Goal: Information Seeking & Learning: Learn about a topic

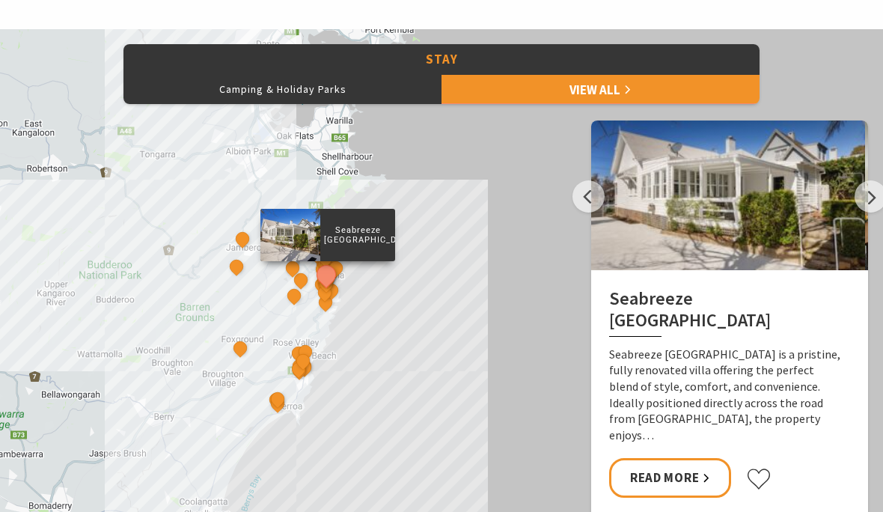
scroll to position [666, 0]
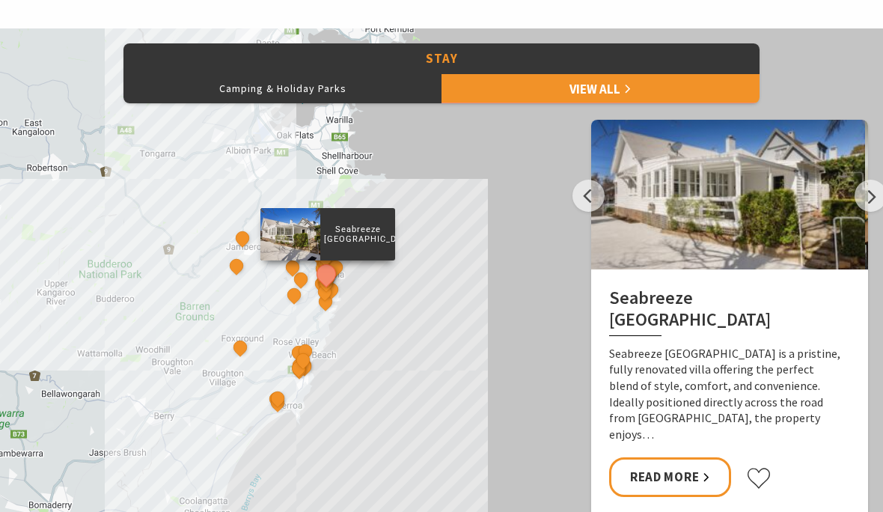
click at [293, 92] on button "Camping & Holiday Parks" at bounding box center [282, 88] width 318 height 30
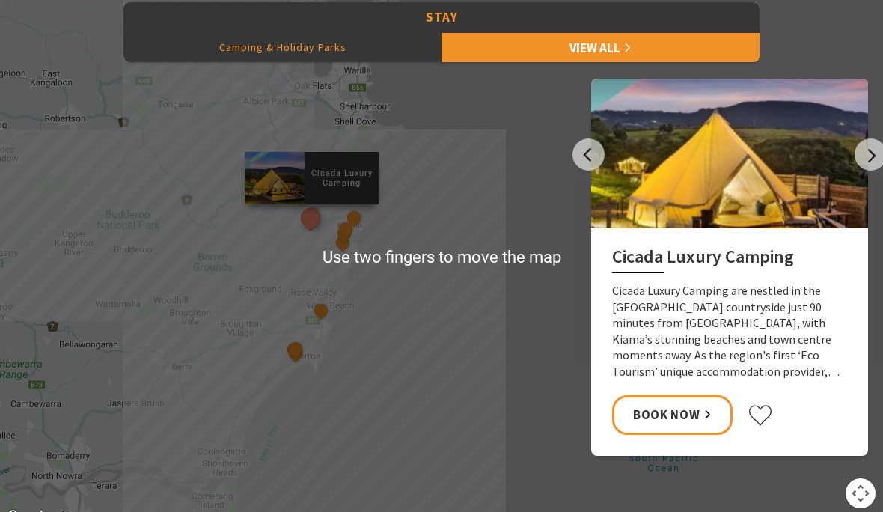
scroll to position [713, 0]
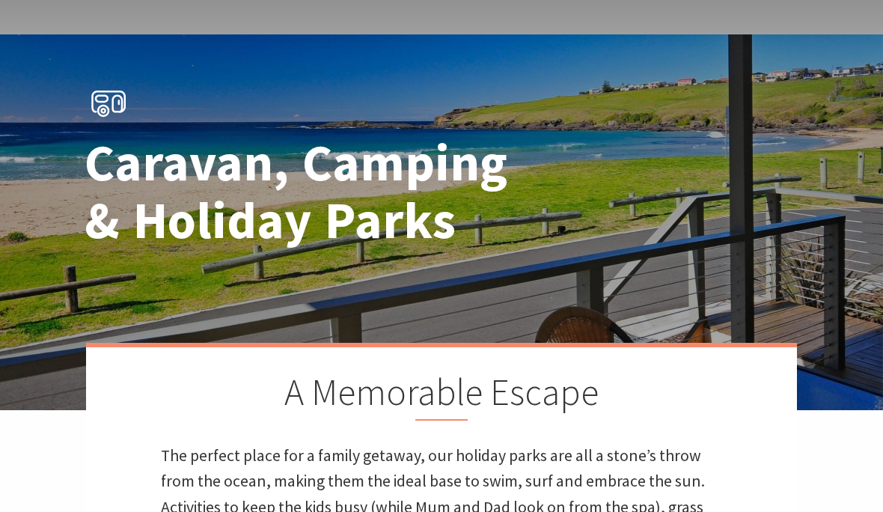
scroll to position [0, 0]
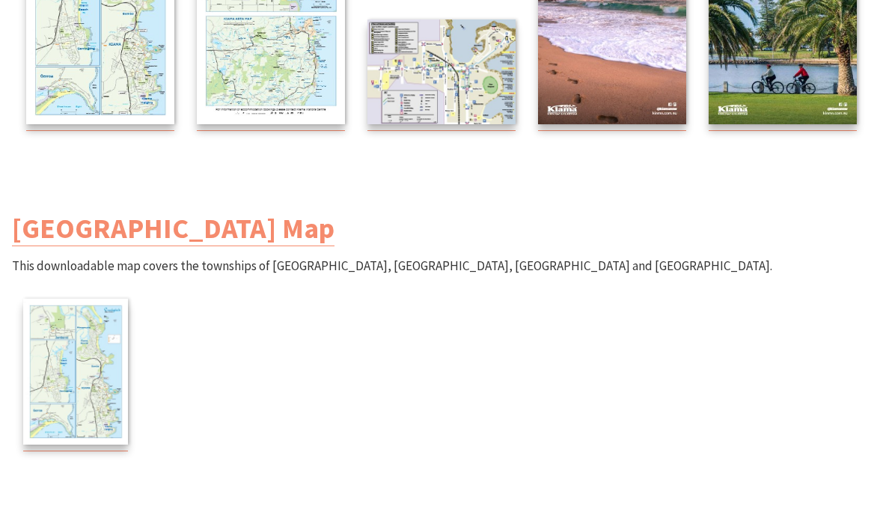
scroll to position [447, 0]
click at [87, 385] on img at bounding box center [75, 371] width 105 height 145
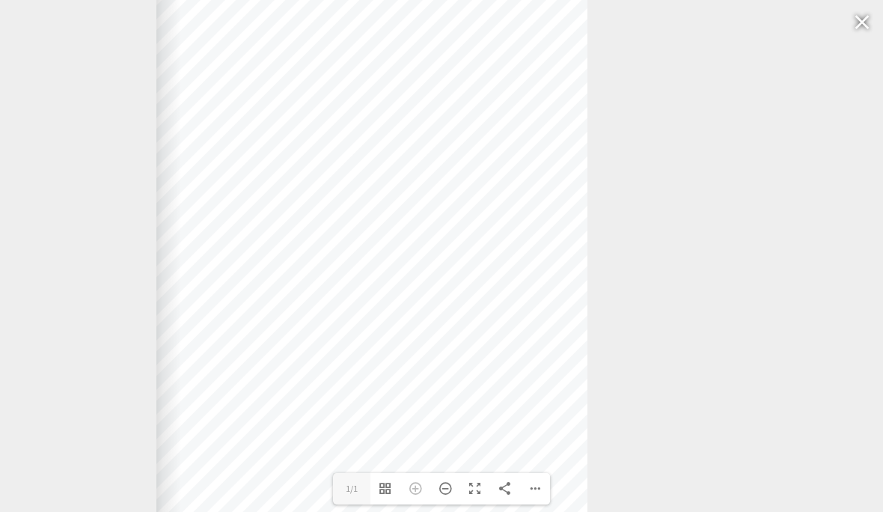
click at [454, 504] on div "Zoom Out" at bounding box center [445, 488] width 30 height 31
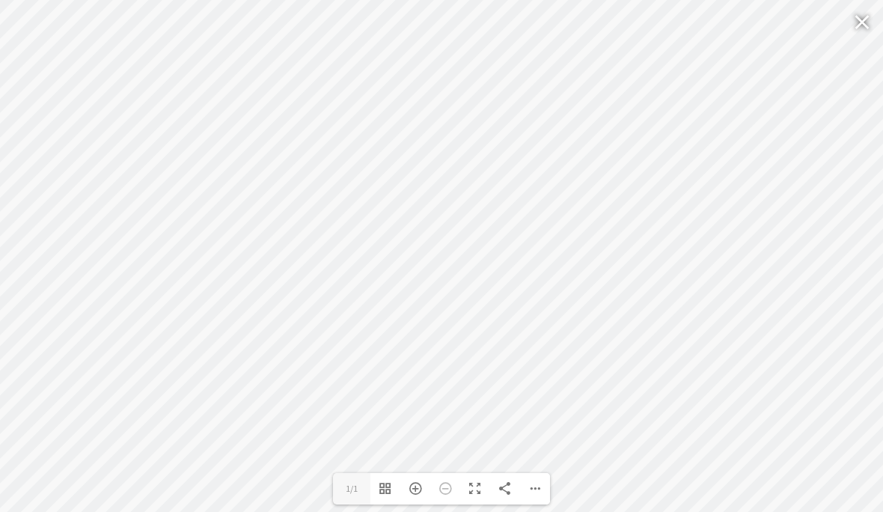
click at [421, 504] on div "Zoom In" at bounding box center [415, 488] width 30 height 31
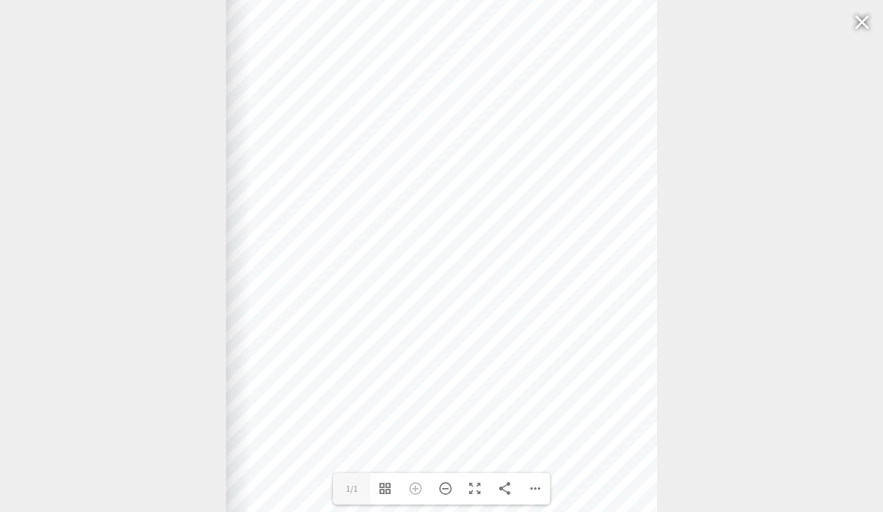
click at [423, 504] on div "Zoom In" at bounding box center [415, 488] width 30 height 31
click at [424, 504] on div "Zoom In" at bounding box center [415, 488] width 30 height 31
click at [421, 504] on div "Zoom In" at bounding box center [415, 488] width 30 height 31
click at [424, 504] on div "Zoom In" at bounding box center [415, 488] width 30 height 31
click at [3, 511] on div at bounding box center [226, 272] width 991 height 599
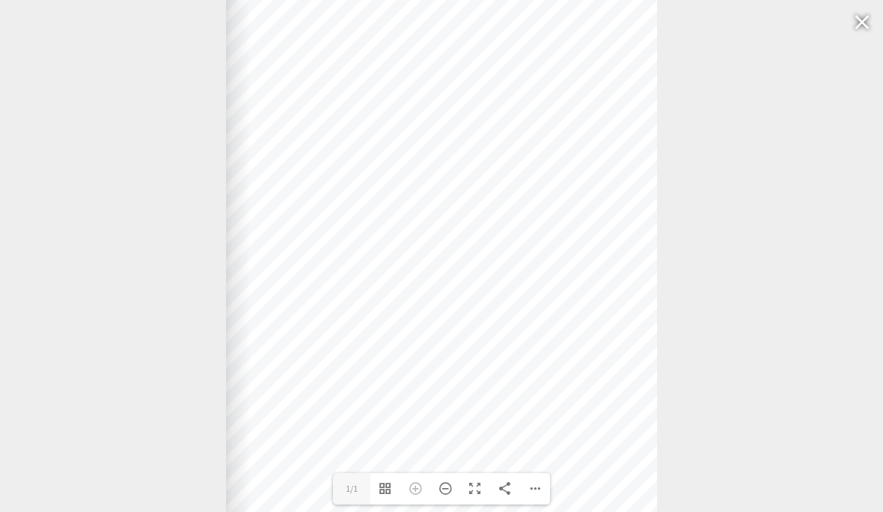
click at [415, 504] on div "Zoom In" at bounding box center [415, 488] width 30 height 31
click at [415, 511] on div at bounding box center [441, 272] width 431 height 599
click at [421, 504] on div "Zoom In" at bounding box center [415, 488] width 30 height 31
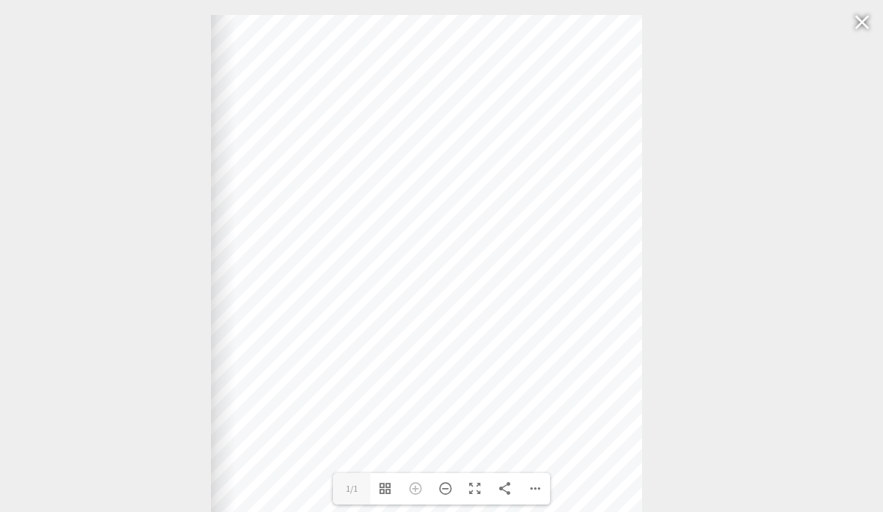
click at [864, 17] on div at bounding box center [862, 22] width 34 height 36
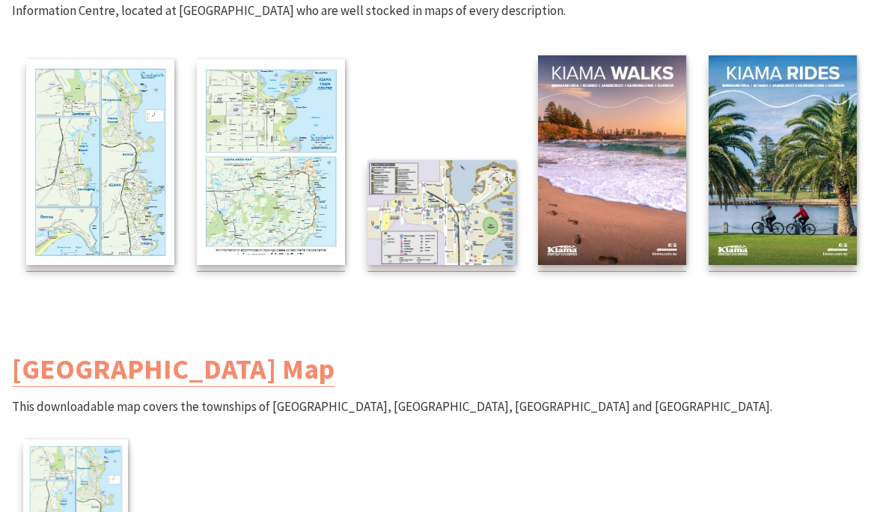
scroll to position [243, 0]
